Goal: Find specific page/section: Find specific page/section

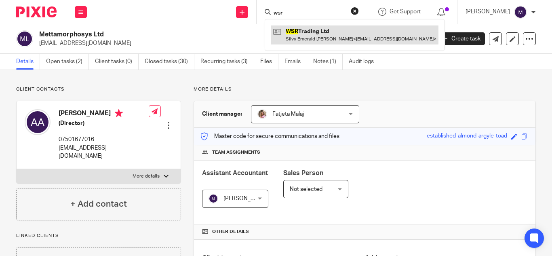
type input "wsr"
click at [317, 34] on link at bounding box center [354, 34] width 167 height 19
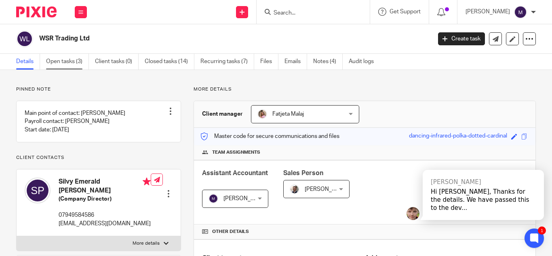
click at [68, 62] on link "Open tasks (3)" at bounding box center [67, 62] width 43 height 16
